Goal: Information Seeking & Learning: Check status

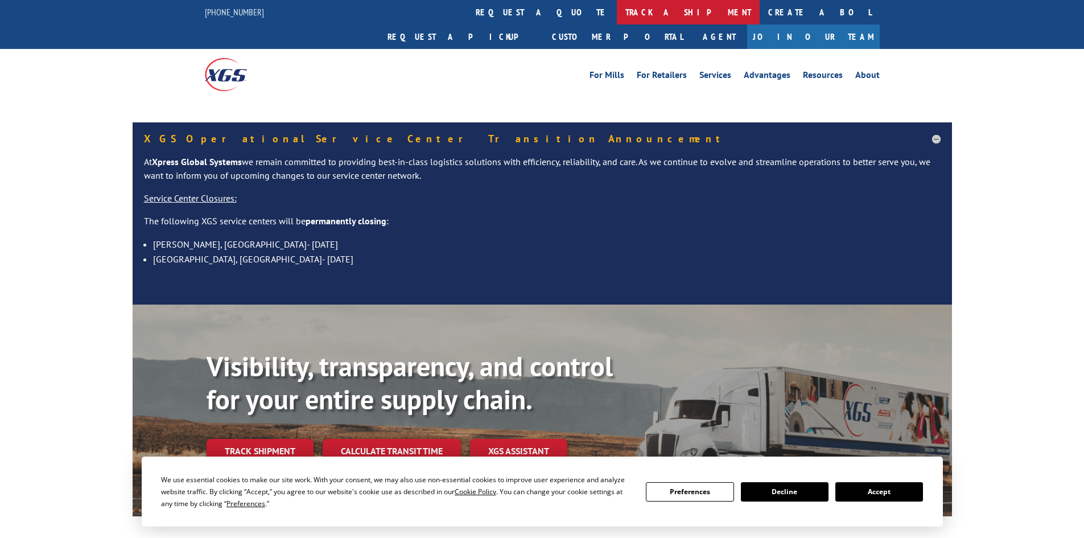
click at [617, 17] on link "track a shipment" at bounding box center [688, 12] width 143 height 24
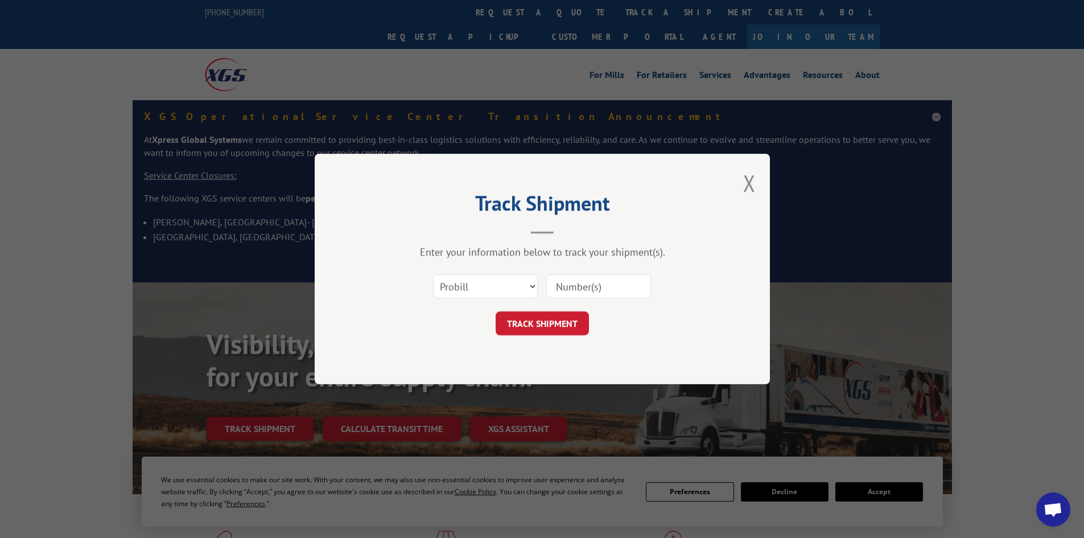
click at [486, 285] on select "Select category... Probill BOL PO" at bounding box center [485, 286] width 105 height 24
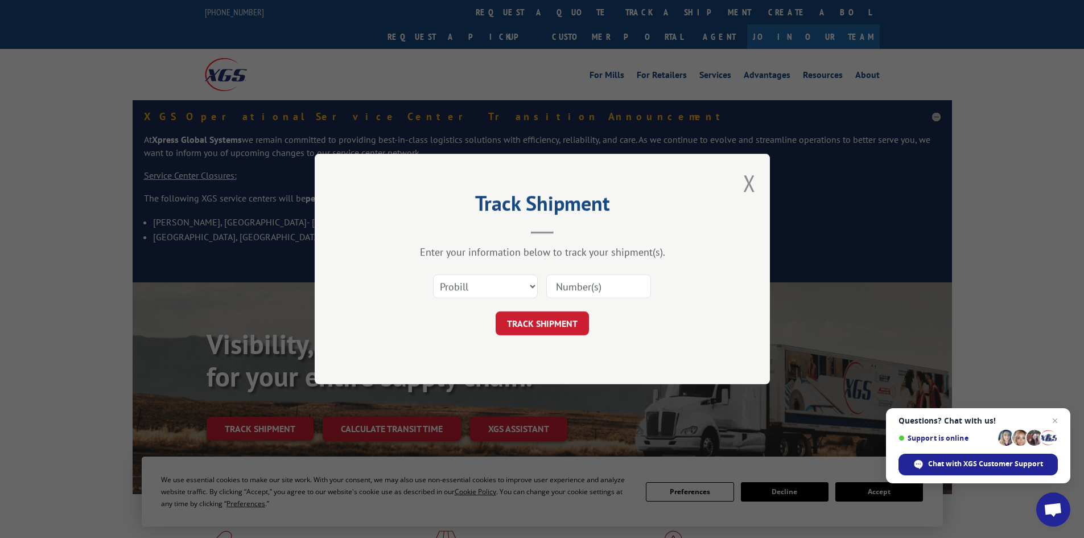
select select "bol"
click at [433, 274] on select "Select category... Probill BOL PO" at bounding box center [485, 286] width 105 height 24
click at [561, 284] on input at bounding box center [598, 286] width 105 height 24
paste input "5120812"
type input "5120812"
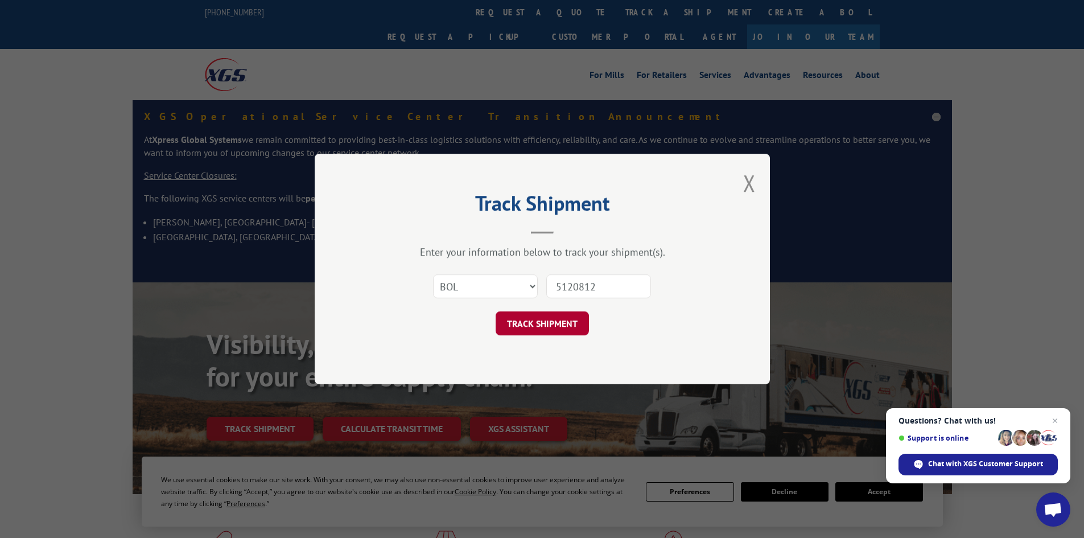
click at [548, 325] on button "TRACK SHIPMENT" at bounding box center [542, 323] width 93 height 24
